Goal: Information Seeking & Learning: Find specific fact

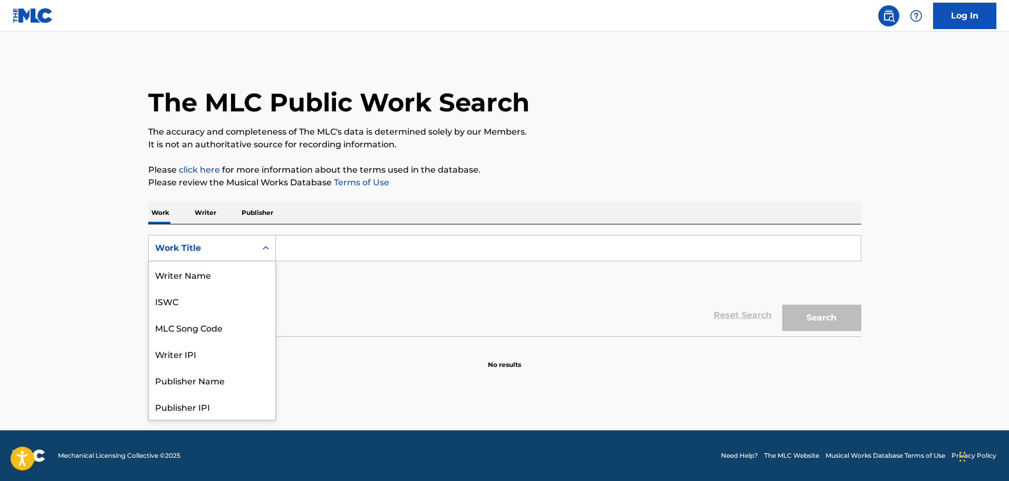
click at [156, 251] on div "Work Title" at bounding box center [202, 248] width 95 height 13
click at [186, 277] on div "MLC Song Code" at bounding box center [212, 274] width 127 height 26
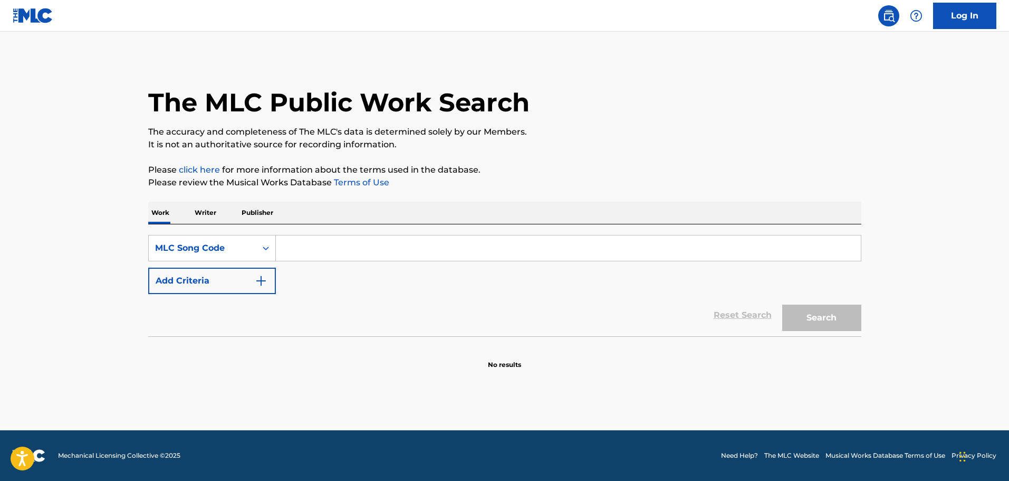
click at [315, 248] on input "Search Form" at bounding box center [568, 247] width 585 height 25
paste input "HA2NLB"
click at [838, 315] on button "Search" at bounding box center [821, 317] width 79 height 26
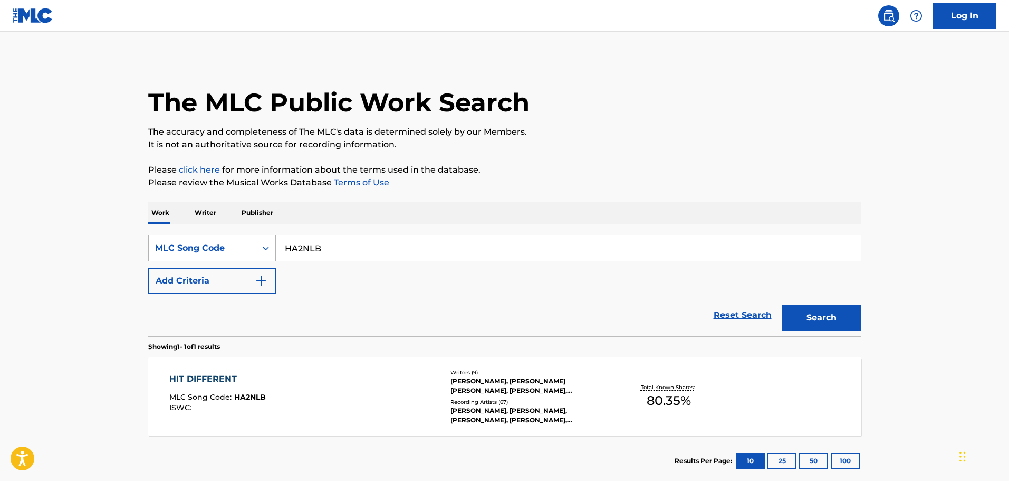
drag, startPoint x: 331, startPoint y: 253, endPoint x: 272, endPoint y: 253, distance: 58.6
click at [272, 253] on div "SearchWithCriteriad78bd644-6178-4f33-97c7-1a615b78e7db MLC Song Code HA2NLB" at bounding box center [504, 248] width 713 height 26
paste input "LV81XV"
type input "LV81XV"
click at [833, 323] on button "Search" at bounding box center [821, 317] width 79 height 26
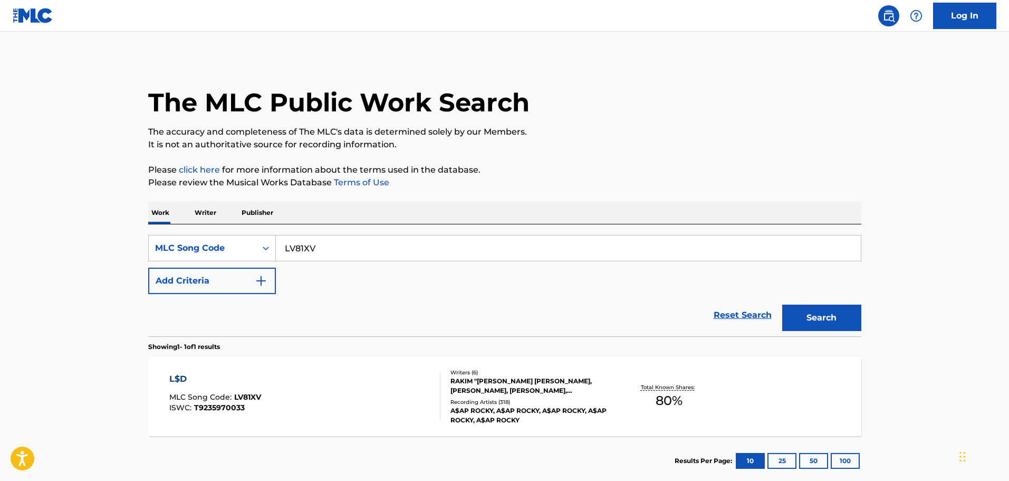
click at [512, 384] on div "RAKIM "[PERSON_NAME] [PERSON_NAME], [PERSON_NAME], [PERSON_NAME], [PERSON_NAME]…" at bounding box center [530, 385] width 159 height 19
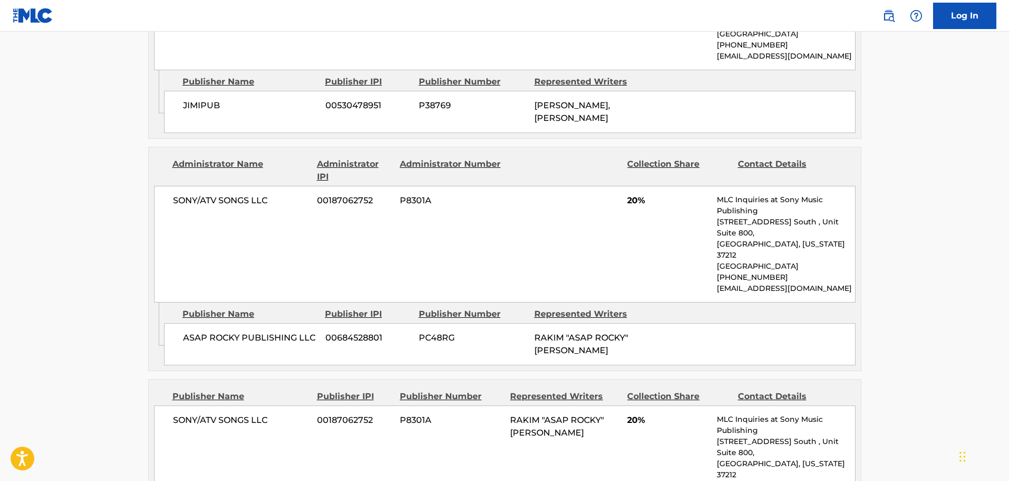
scroll to position [1002, 0]
